Goal: Find specific page/section: Find specific page/section

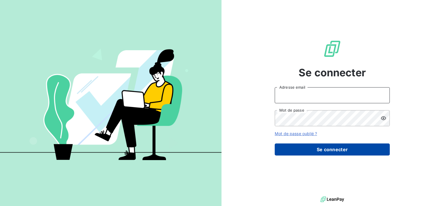
type input "[PERSON_NAME][EMAIL_ADDRESS][PERSON_NAME][DOMAIN_NAME]"
click at [291, 148] on button "Se connecter" at bounding box center [332, 150] width 115 height 12
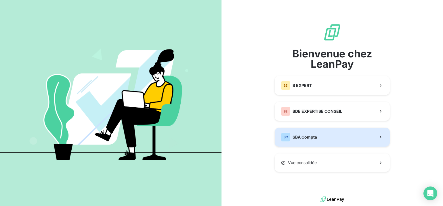
click at [310, 136] on span "SBA Compta" at bounding box center [304, 138] width 24 height 6
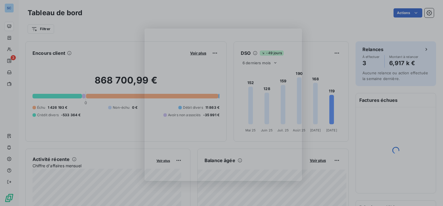
click at [12, 72] on div "Product tour overlay" at bounding box center [221, 103] width 443 height 206
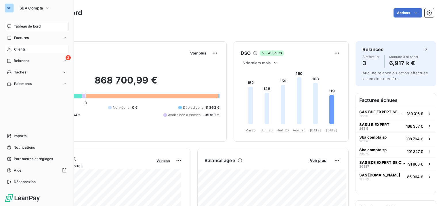
click at [11, 48] on icon at bounding box center [9, 49] width 5 height 5
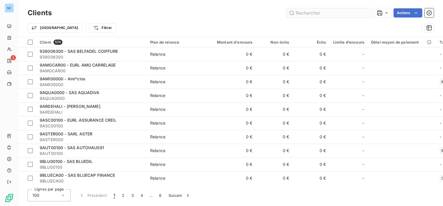
click at [307, 12] on input "text" at bounding box center [329, 12] width 86 height 9
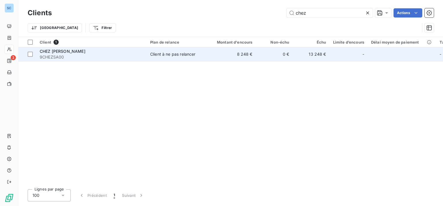
type input "chez"
click at [164, 57] on td "Client à ne pas relancer" at bounding box center [177, 54] width 60 height 14
